Goal: Task Accomplishment & Management: Use online tool/utility

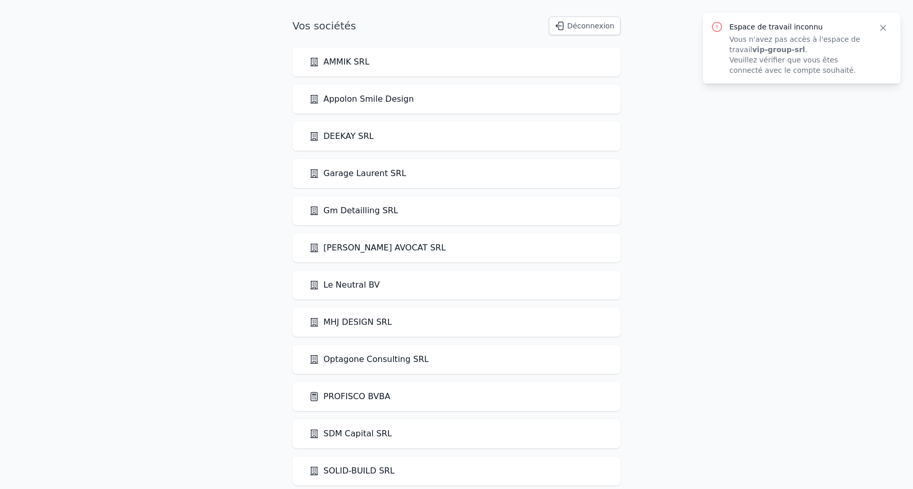
click at [591, 29] on button "Déconnexion" at bounding box center [585, 26] width 72 height 19
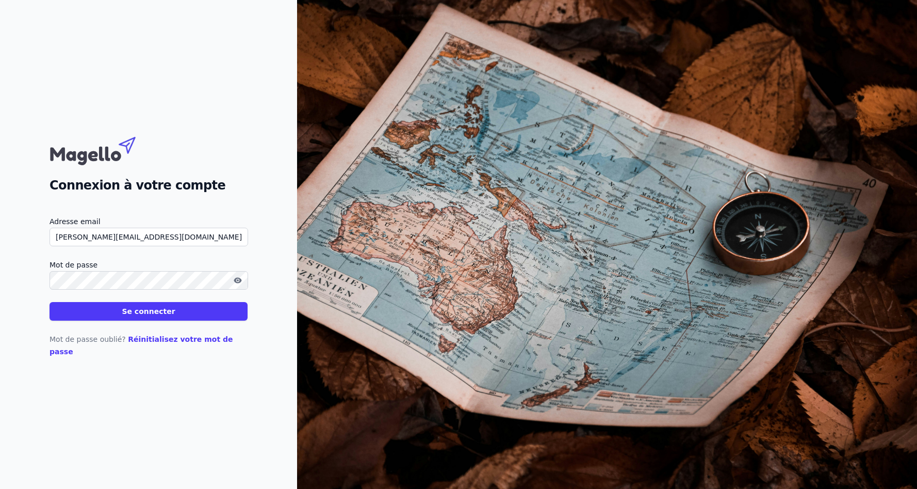
type input "johan@profisco.be"
click at [50, 302] on button "Se connecter" at bounding box center [149, 311] width 198 height 19
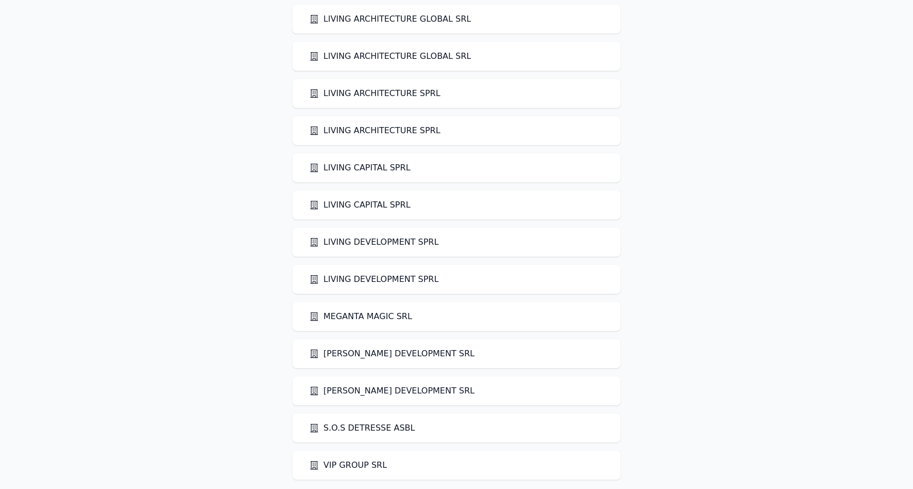
scroll to position [161, 0]
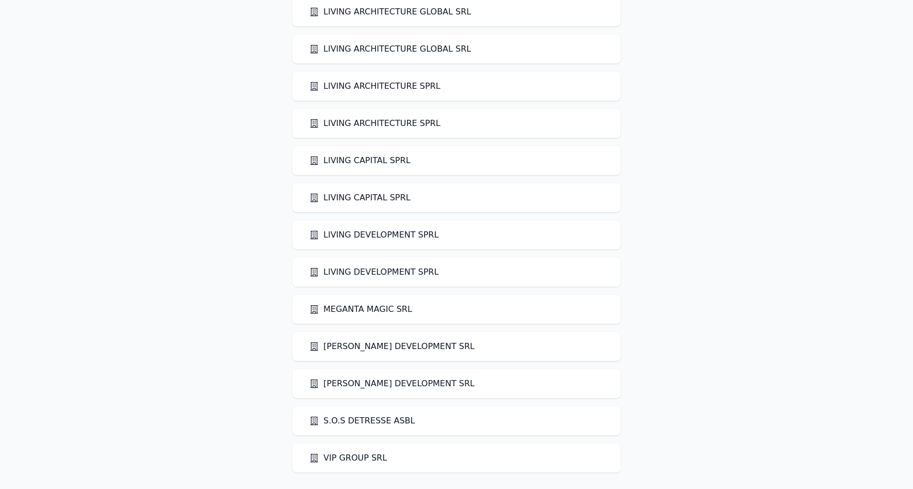
click at [349, 456] on link "VIP GROUP SRL" at bounding box center [348, 457] width 78 height 12
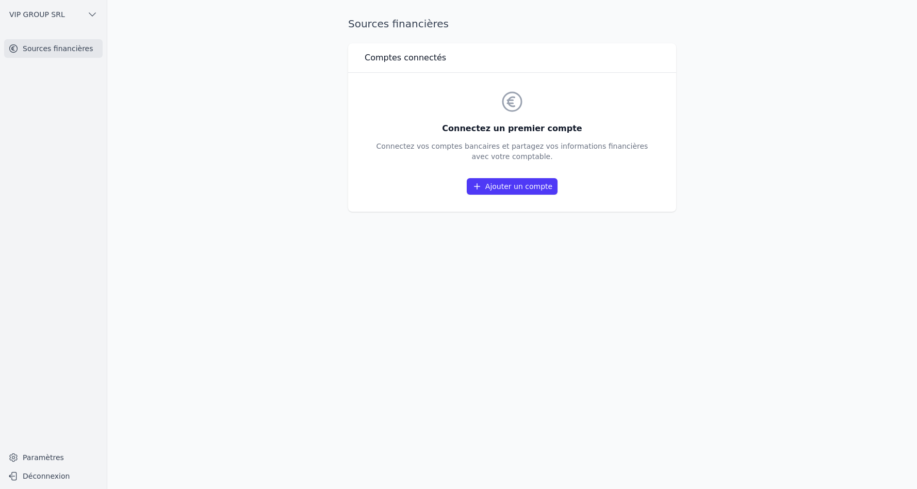
click at [503, 188] on link "Ajouter un compte" at bounding box center [512, 186] width 91 height 17
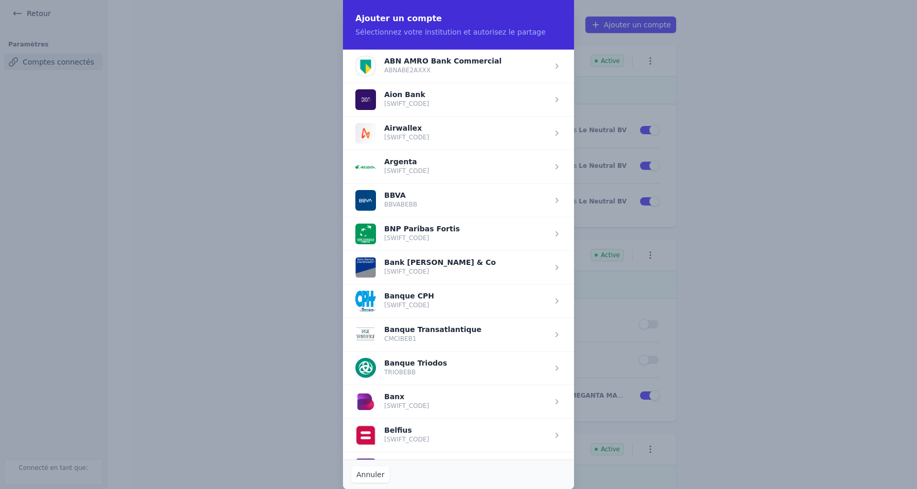
click at [403, 428] on span "button" at bounding box center [458, 435] width 231 height 34
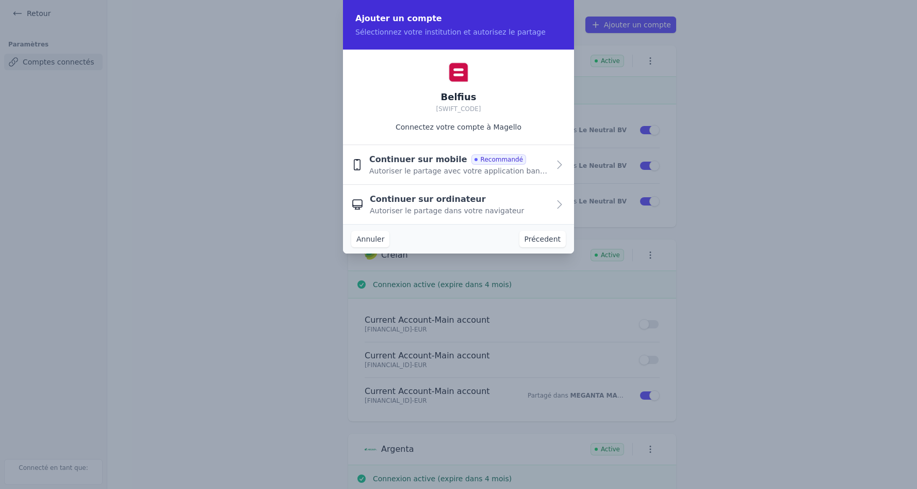
click at [445, 202] on span "Continuer sur ordinateur" at bounding box center [428, 199] width 116 height 12
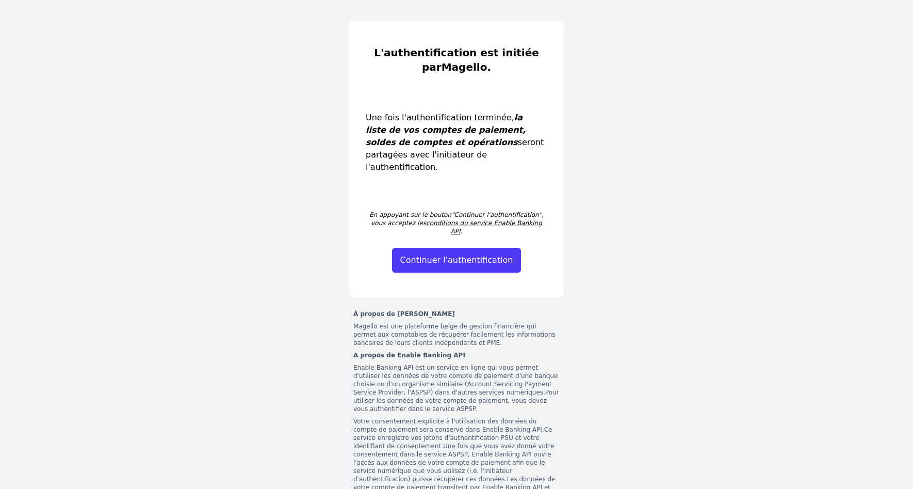
click at [456, 248] on button "Continuer l'authentification" at bounding box center [456, 260] width 129 height 25
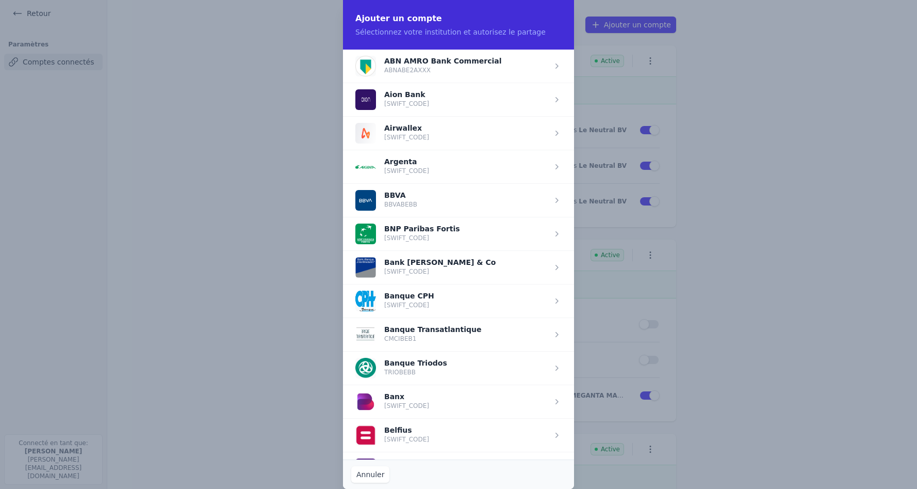
click at [400, 428] on span "button" at bounding box center [458, 435] width 231 height 34
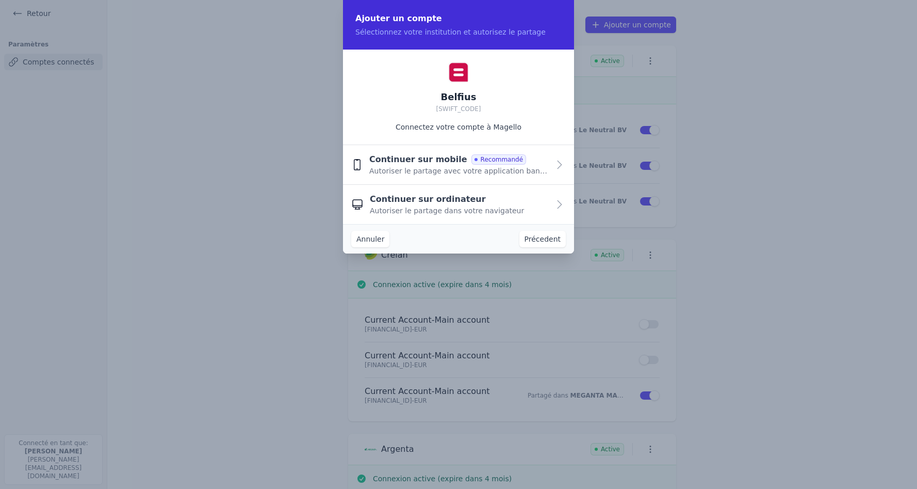
click at [404, 201] on span "Continuer sur ordinateur" at bounding box center [428, 199] width 116 height 12
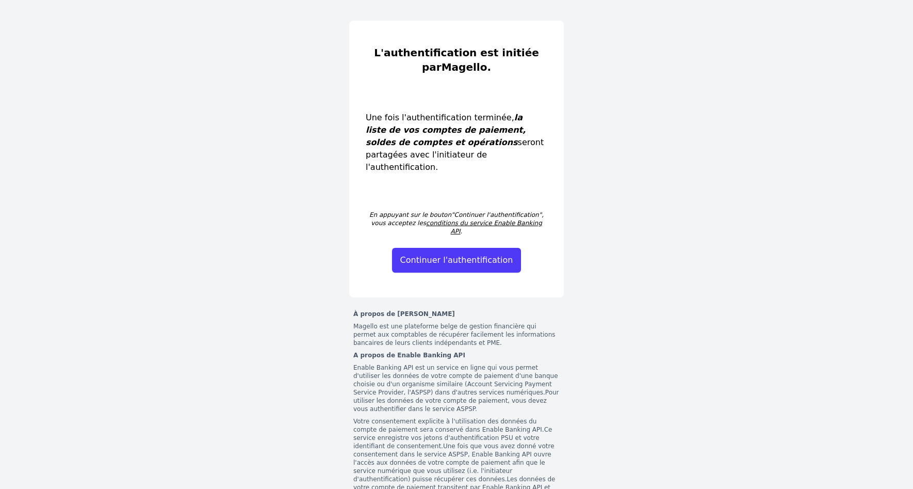
click at [449, 248] on button "Continuer l'authentification" at bounding box center [456, 260] width 129 height 25
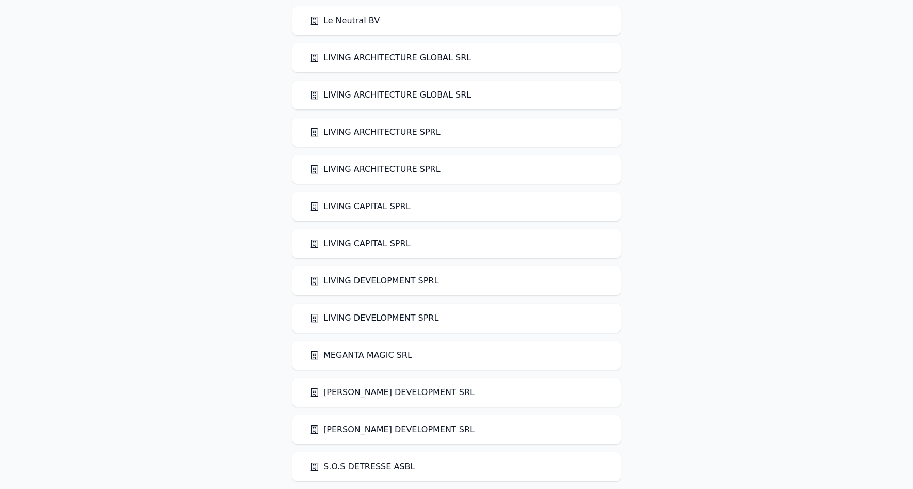
scroll to position [161, 0]
